Goal: Use online tool/utility: Use online tool/utility

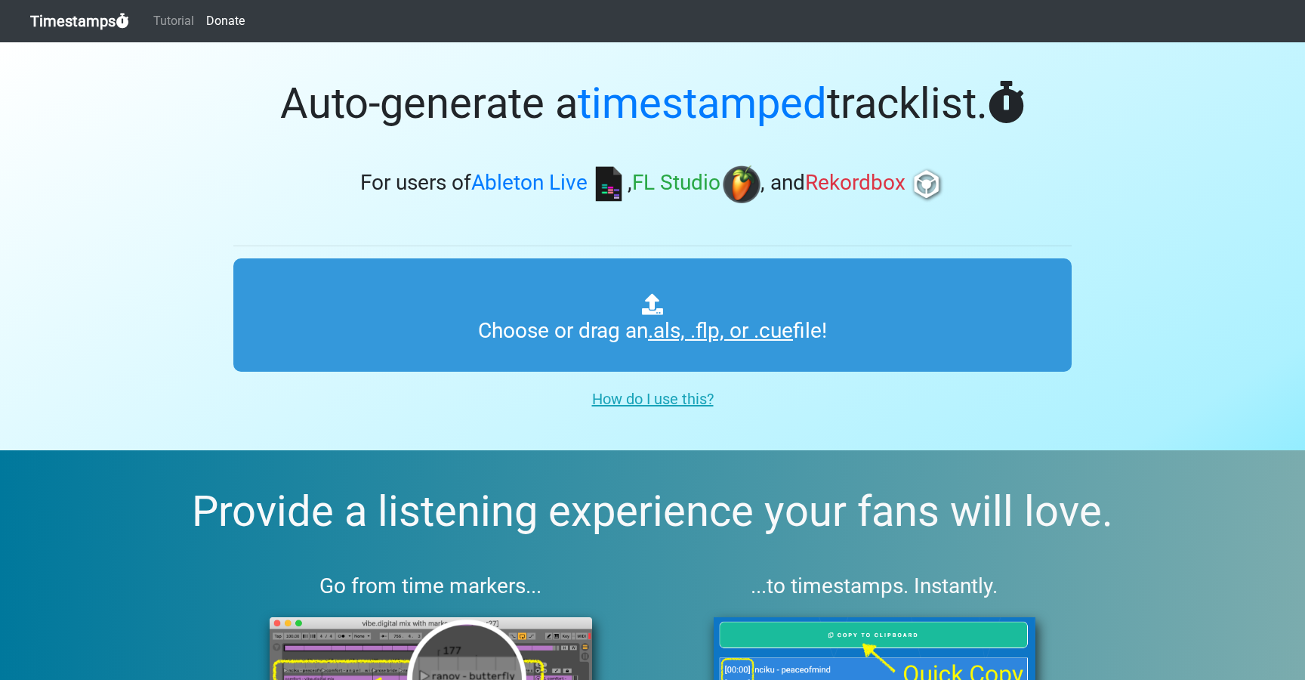
type input "C:\fakepath\NOR #528 (WORLDWIDE).als"
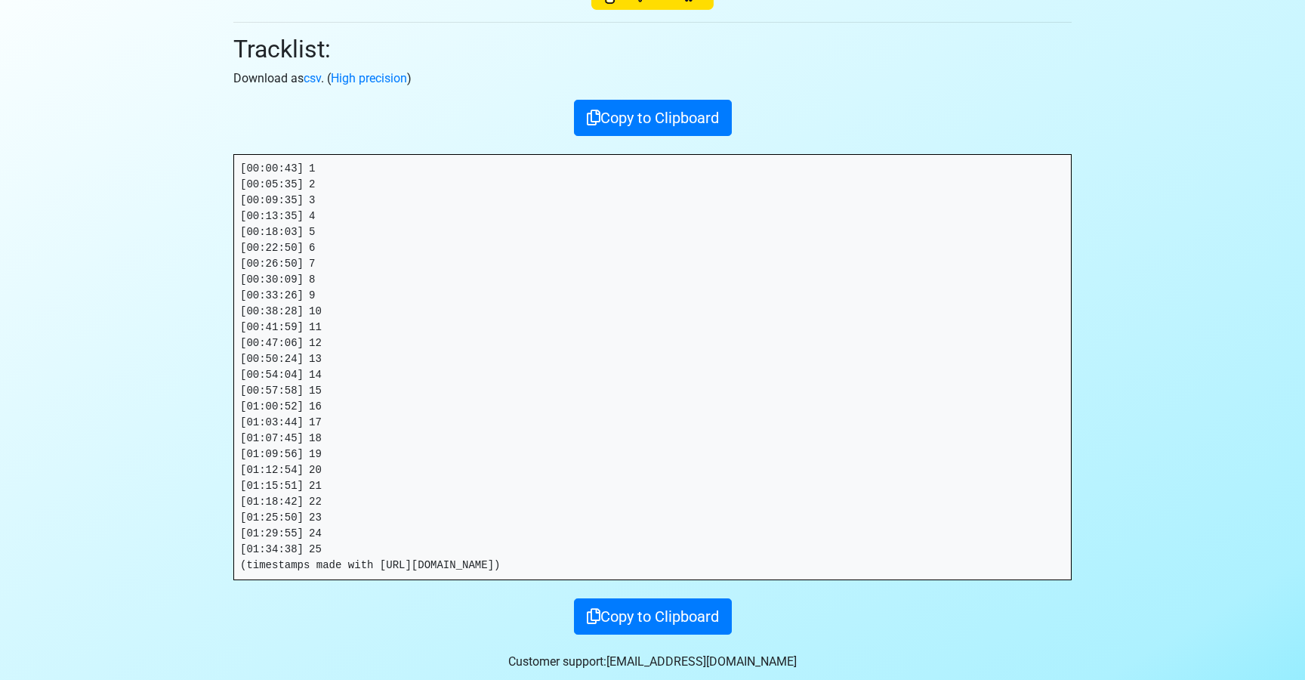
scroll to position [222, 0]
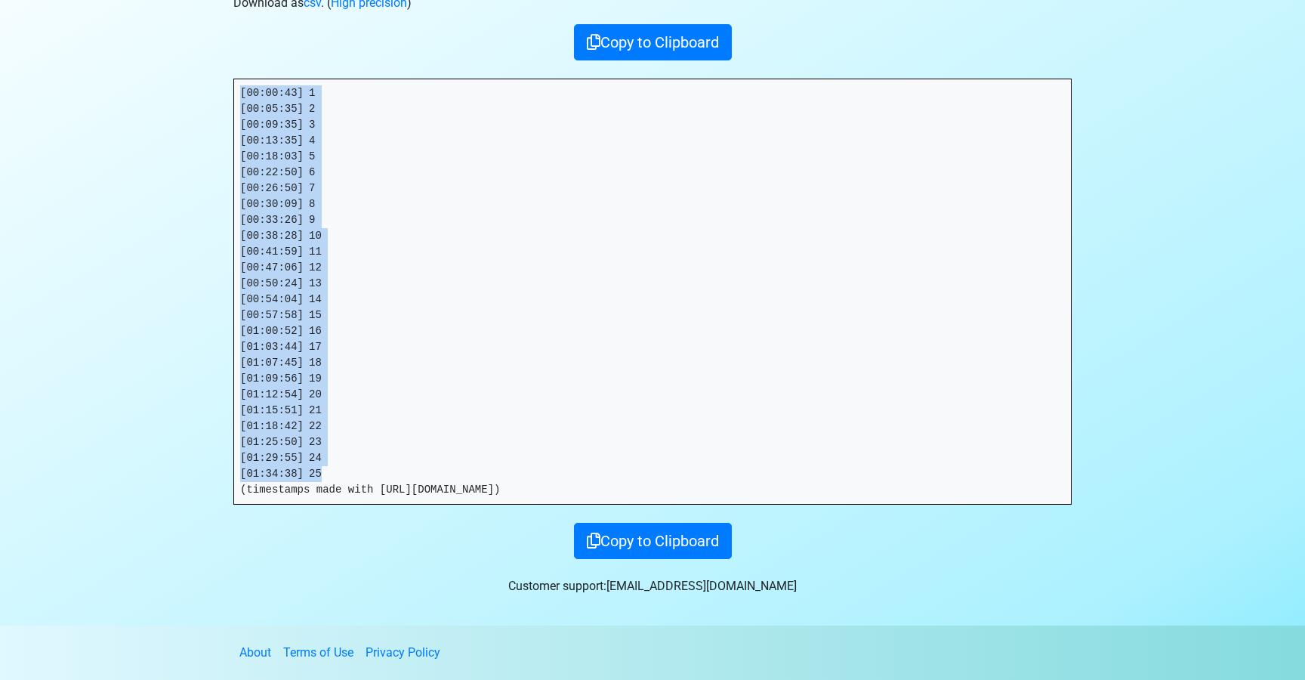
drag, startPoint x: 242, startPoint y: 341, endPoint x: 212, endPoint y: 94, distance: 249.6
click at [212, 94] on section "Thanks for using Timestamps! Tracklist: Download as csv . ( High precision ) Co…" at bounding box center [652, 222] width 1305 height 805
copy pre "[00:00:43] 1 [00:05:35] 2 [00:09:35] 3 [00:13:35] 4 [00:18:03] 5 [00:22:50] 6 […"
